Goal: Transaction & Acquisition: Purchase product/service

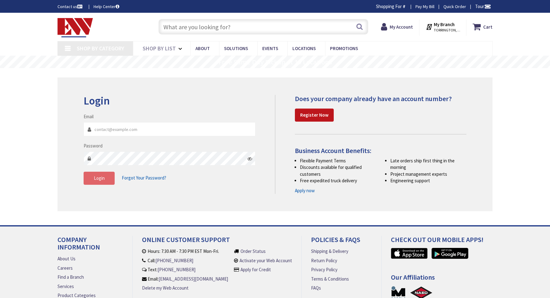
type input "[EMAIL_ADDRESS][DOMAIN_NAME]"
click at [95, 181] on button "Login" at bounding box center [99, 177] width 31 height 13
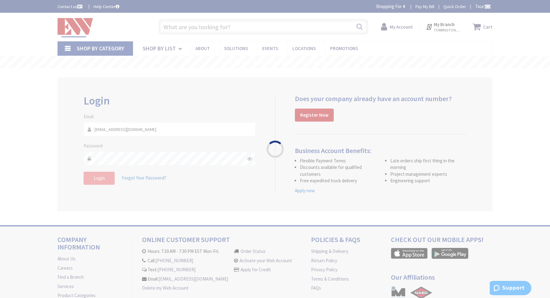
type input "[GEOGRAPHIC_DATA], [GEOGRAPHIC_DATA]"
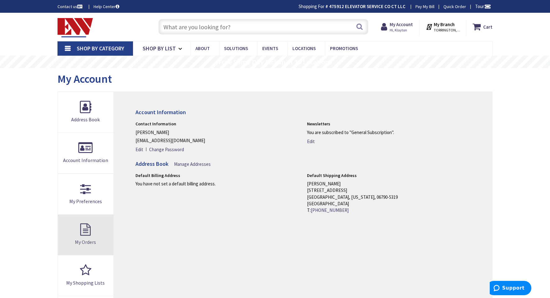
click at [87, 226] on link "My Orders" at bounding box center [86, 234] width 56 height 40
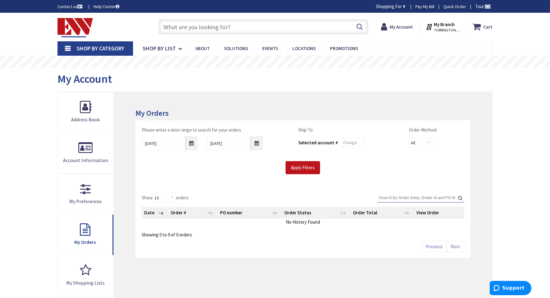
scroll to position [62, 0]
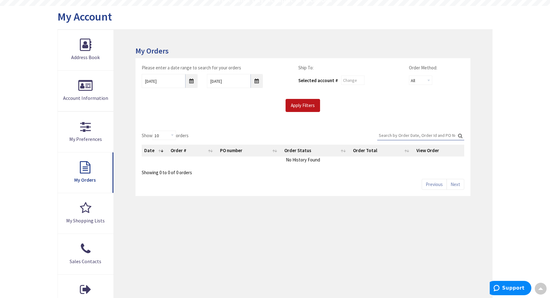
click at [198, 81] on div "10/1/2025" at bounding box center [169, 81] width 65 height 14
click at [188, 82] on input "10/1/2025" at bounding box center [170, 81] width 56 height 14
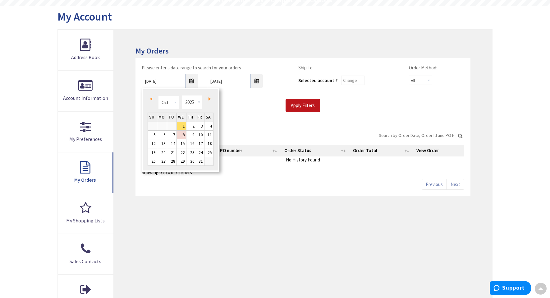
click at [149, 94] on div "Prev Next Jan Feb Mar Apr May Jun Jul Aug Sep Oct Nov Dec 1980 1981 1982 1983 1…" at bounding box center [181, 103] width 66 height 19
click at [150, 97] on span "Prev" at bounding box center [151, 98] width 2 height 3
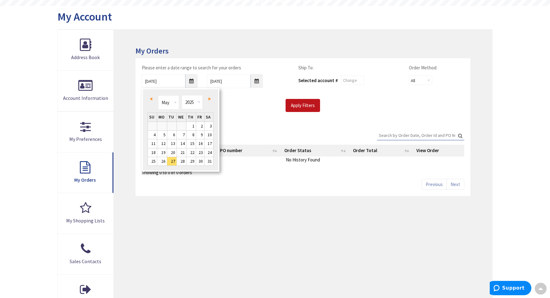
click at [150, 97] on span "Prev" at bounding box center [151, 98] width 2 height 3
click at [213, 127] on link "1" at bounding box center [208, 126] width 9 height 8
type input "03/01/2025"
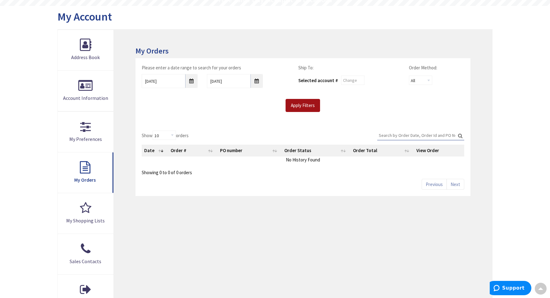
click at [290, 103] on input "Apply Filters" at bounding box center [302, 105] width 34 height 13
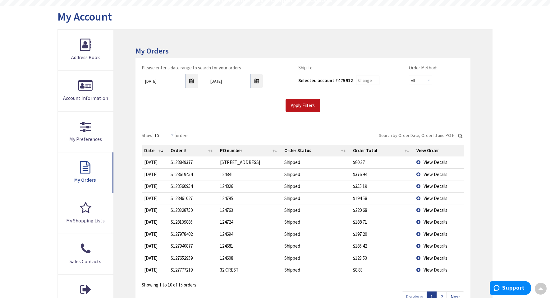
click at [432, 257] on span "View Details" at bounding box center [435, 258] width 24 height 6
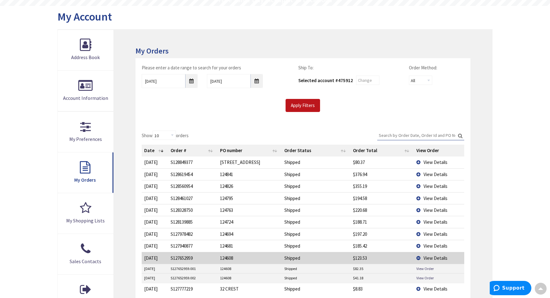
click at [432, 257] on span "View Details" at bounding box center [435, 258] width 24 height 6
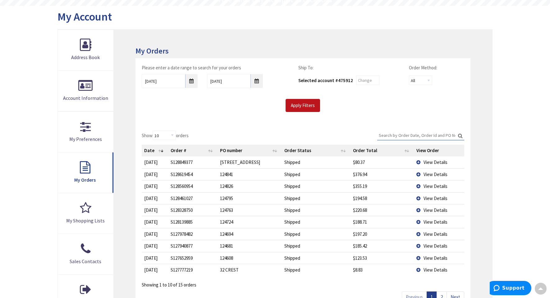
click at [432, 257] on span "View Details" at bounding box center [435, 258] width 24 height 6
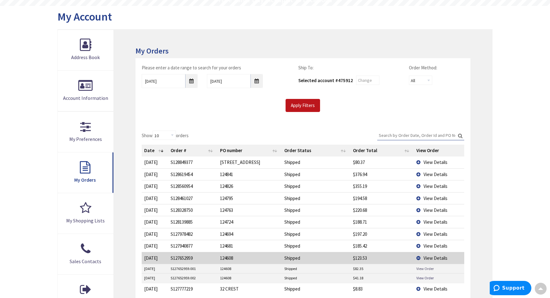
click at [427, 268] on link "View Order" at bounding box center [424, 268] width 17 height 5
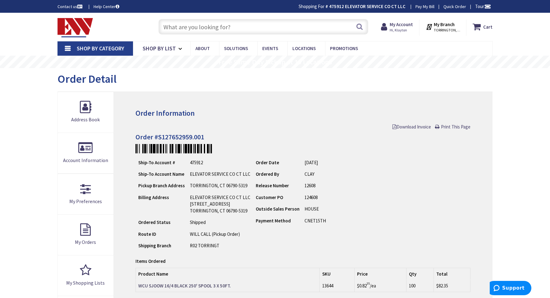
click at [184, 286] on strong "WCU SJOOW 16/4 BLACK 250' SPOOL 3 X 50FT." at bounding box center [184, 285] width 93 height 6
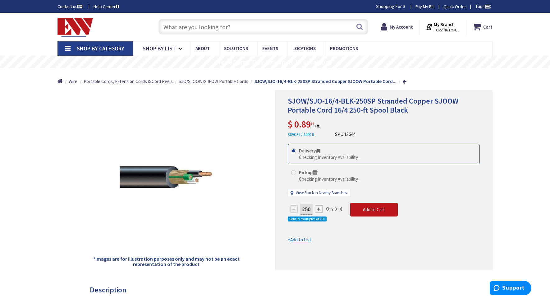
click at [229, 82] on span "SJO/SJOOW/SJEOW Portable Cords" at bounding box center [214, 81] width 70 height 6
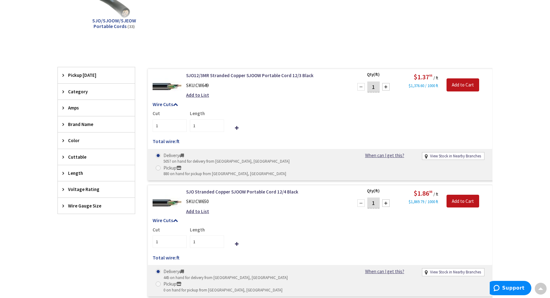
scroll to position [186, 0]
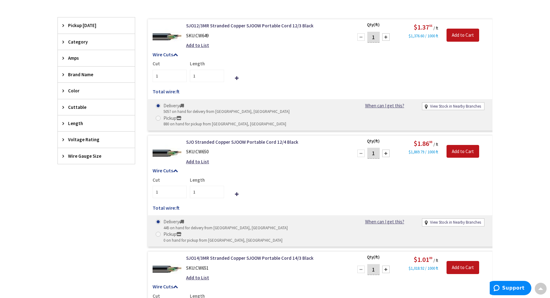
click at [63, 157] on icon at bounding box center [64, 155] width 5 height 5
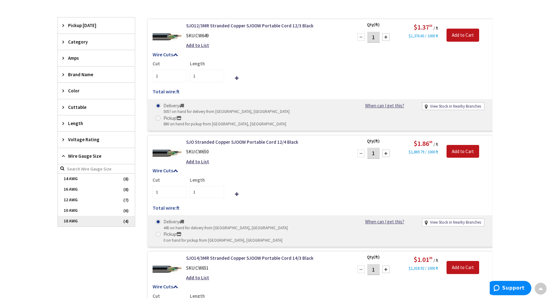
click at [91, 220] on span "18 AWG" at bounding box center [96, 221] width 77 height 11
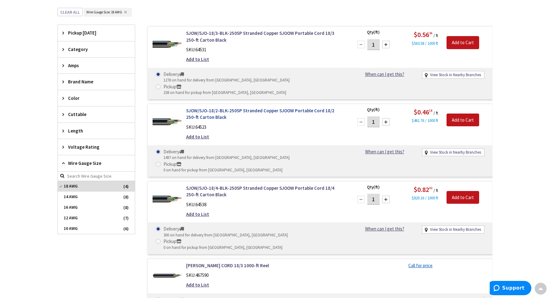
scroll to position [124, 0]
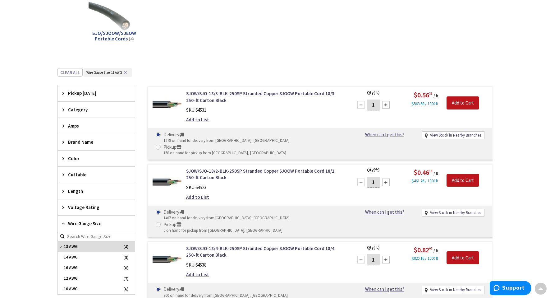
click at [376, 107] on input "1" at bounding box center [373, 104] width 12 height 11
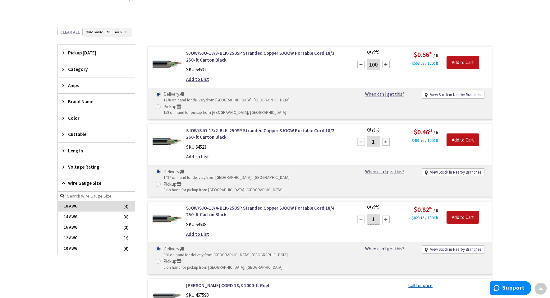
scroll to position [155, 0]
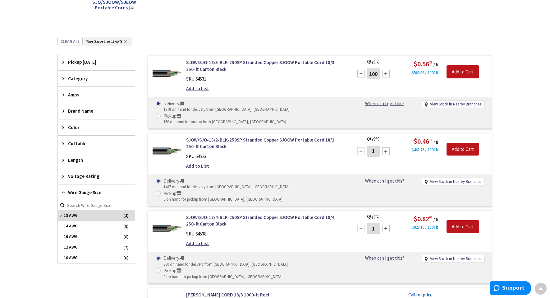
type input "100"
click at [161, 113] on span at bounding box center [158, 115] width 5 height 5
click at [161, 114] on input "Pickup 158 on hand for pickup from Torrington, CT" at bounding box center [159, 116] width 4 height 4
radio input "true"
click at [472, 70] on input "Add to Cart" at bounding box center [462, 71] width 33 height 13
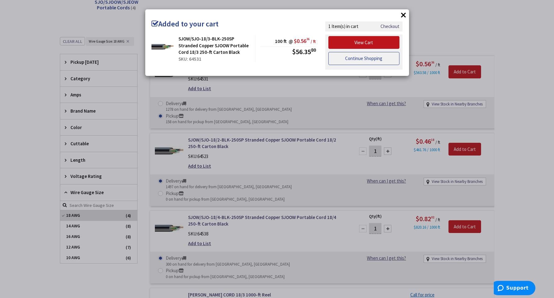
click at [379, 57] on link "Continue Shopping" at bounding box center [364, 58] width 71 height 13
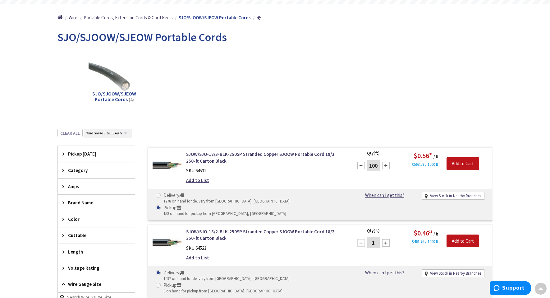
scroll to position [0, 0]
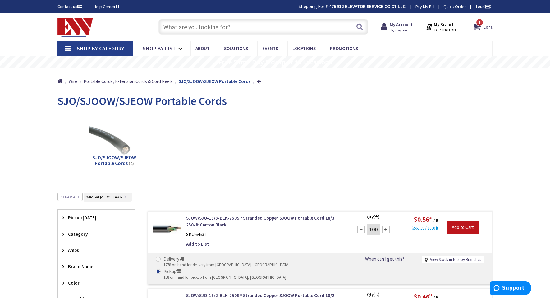
click at [252, 26] on input "text" at bounding box center [263, 27] width 210 height 16
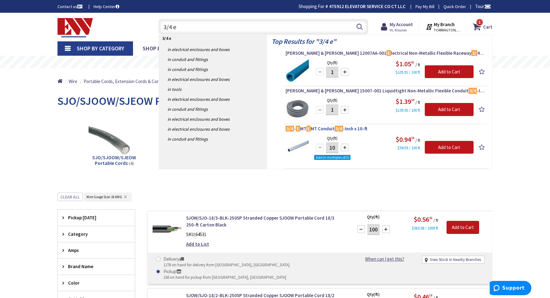
type input "3/4 e"
click at [358, 128] on span "3/4 - E MT E MT Conduit 3/4 -Inch x 10-ft" at bounding box center [385, 128] width 200 height 6
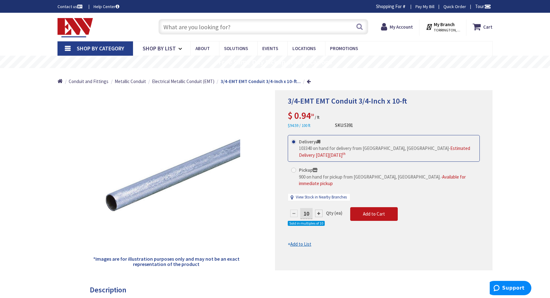
click at [297, 173] on label "Pickup 900 on hand for pickup from [GEOGRAPHIC_DATA], [GEOGRAPHIC_DATA]. - Avai…" at bounding box center [383, 176] width 185 height 20
click at [297, 172] on input "Pickup 900 on hand for pickup from [GEOGRAPHIC_DATA], [GEOGRAPHIC_DATA]. - Avai…" at bounding box center [295, 170] width 4 height 4
radio input "true"
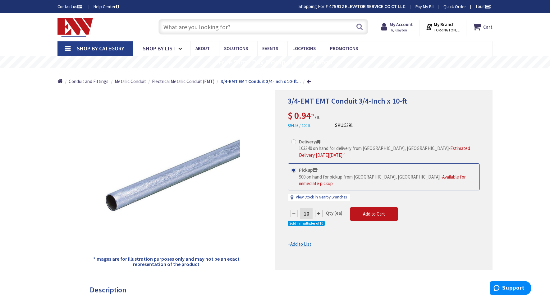
drag, startPoint x: 309, startPoint y: 206, endPoint x: 294, endPoint y: 205, distance: 14.7
click at [294, 207] on div "10" at bounding box center [306, 213] width 37 height 12
type input "200"
click at [381, 208] on form "This product is Discontinued Delivery 103340 on hand for delivery from Middleto…" at bounding box center [384, 191] width 192 height 112
click at [384, 207] on button "Add to Cart" at bounding box center [374, 214] width 48 height 14
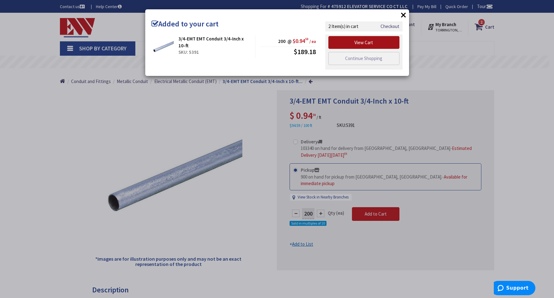
click at [369, 43] on link "View Cart" at bounding box center [364, 42] width 71 height 13
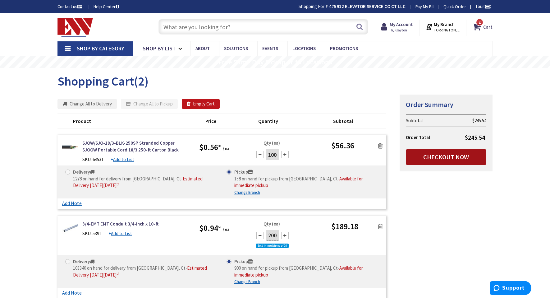
click at [456, 151] on link "Checkout Now" at bounding box center [446, 157] width 80 height 16
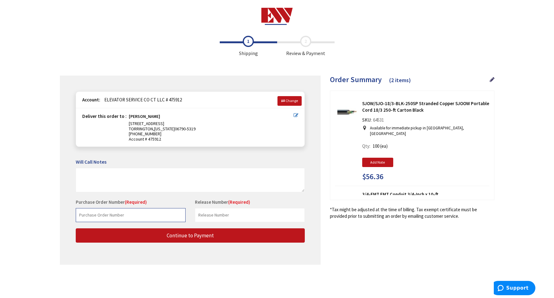
click at [147, 213] on input "text" at bounding box center [131, 215] width 110 height 14
paste input "124904"
type input "124904"
click at [224, 212] on input "text" at bounding box center [250, 215] width 110 height 14
type input "1"
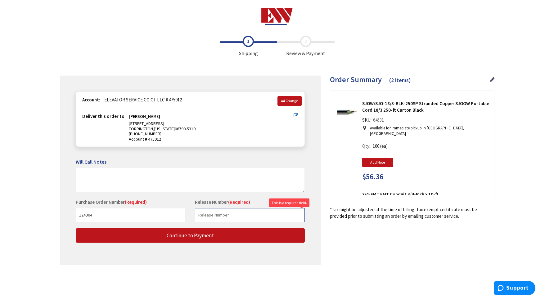
paste input "124904"
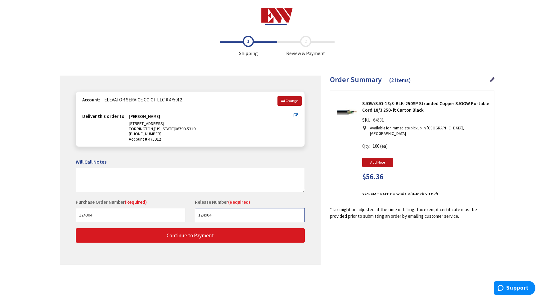
type input "124904"
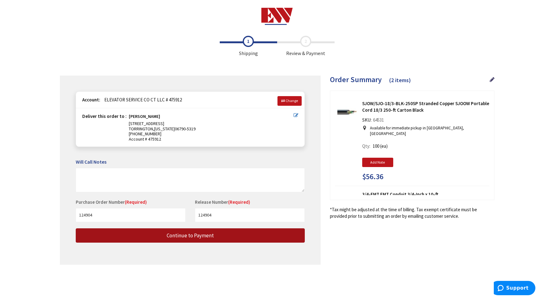
click at [177, 232] on span "Continue to Payment" at bounding box center [190, 235] width 47 height 7
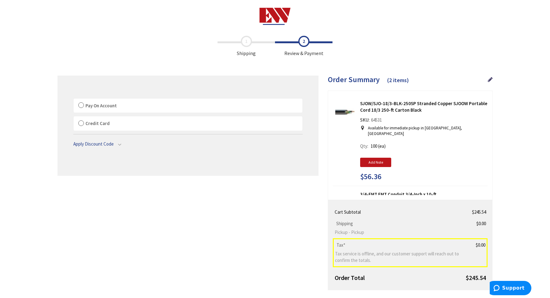
click at [123, 102] on label "Pay On Account" at bounding box center [188, 105] width 229 height 14
click at [79, 101] on label "Pay On Account" at bounding box center [188, 105] width 229 height 14
click at [74, 100] on input "Pay On Account" at bounding box center [74, 100] width 0 height 0
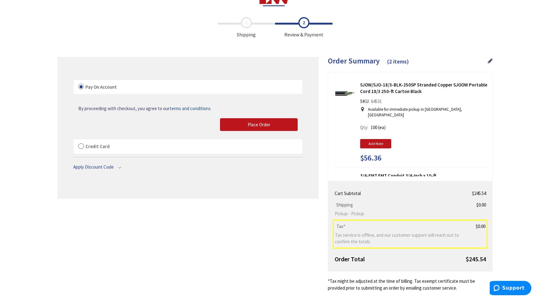
scroll to position [38, 0]
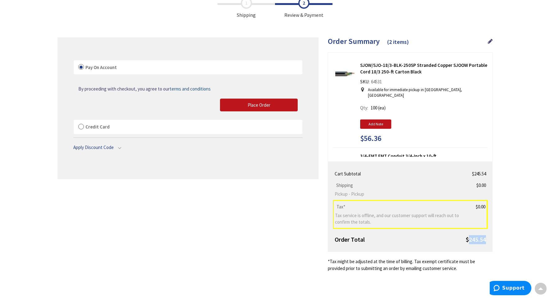
drag, startPoint x: 474, startPoint y: 239, endPoint x: 484, endPoint y: 241, distance: 10.5
click at [484, 241] on span "$245.54" at bounding box center [476, 239] width 20 height 8
copy span "245.54"
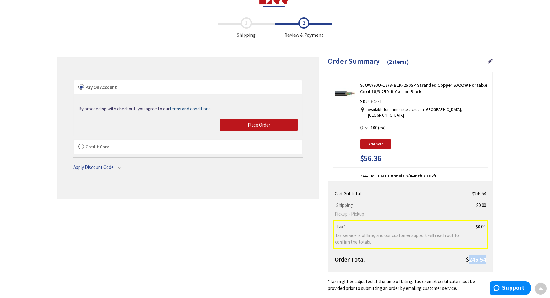
scroll to position [0, 0]
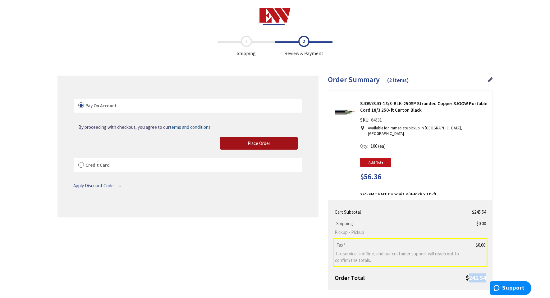
click at [257, 141] on span "Place Order" at bounding box center [259, 143] width 23 height 6
